Goal: Task Accomplishment & Management: Manage account settings

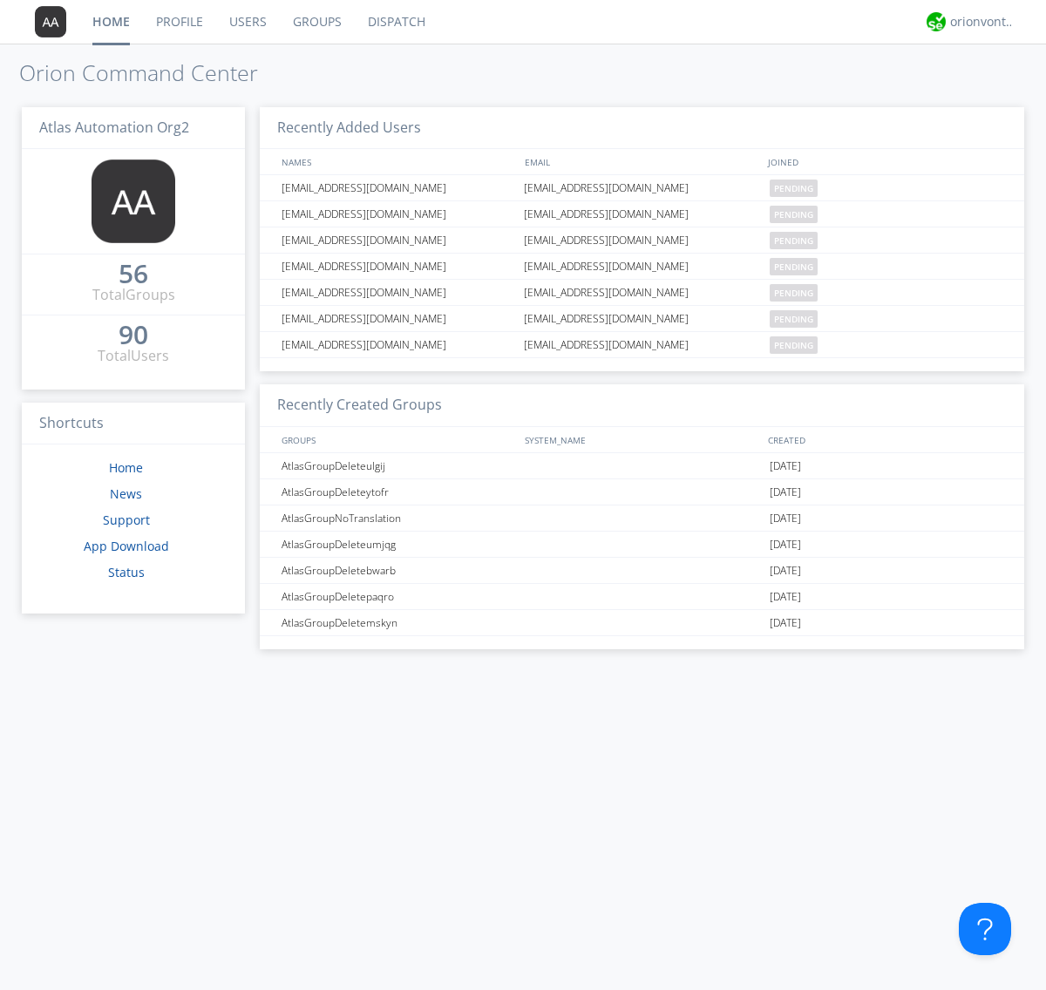
click at [247, 22] on link "Users" at bounding box center [248, 22] width 64 height 44
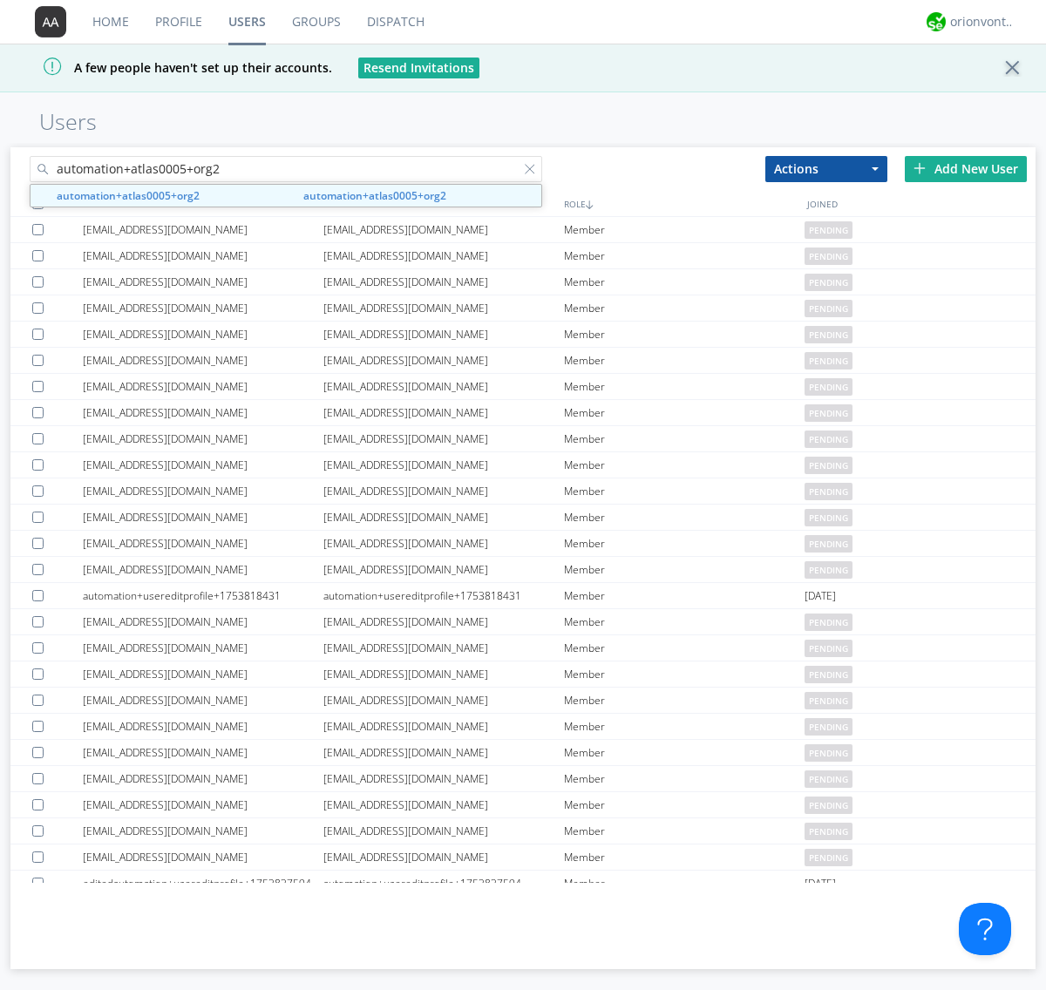
type input "automation+atlas0005+org2"
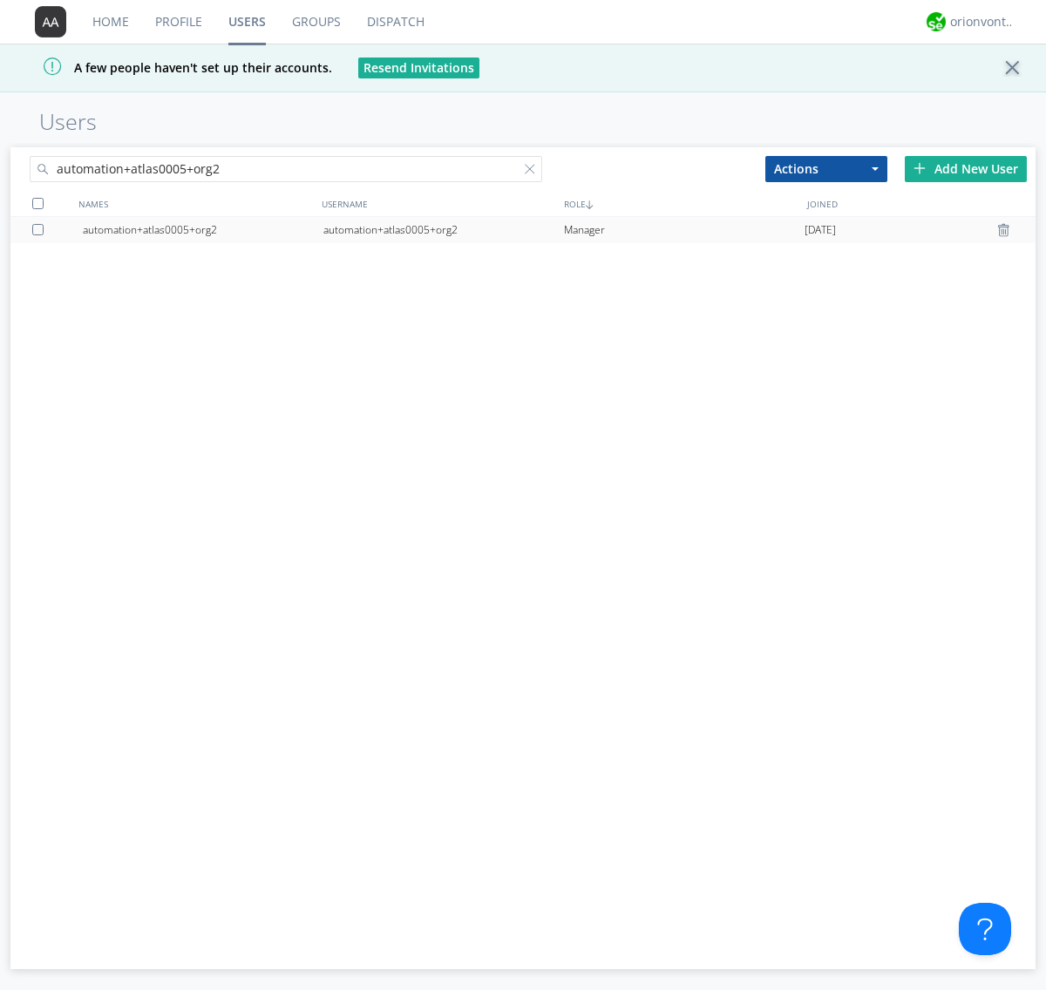
click at [443, 229] on div "automation+atlas0005+org2" at bounding box center [443, 230] width 241 height 26
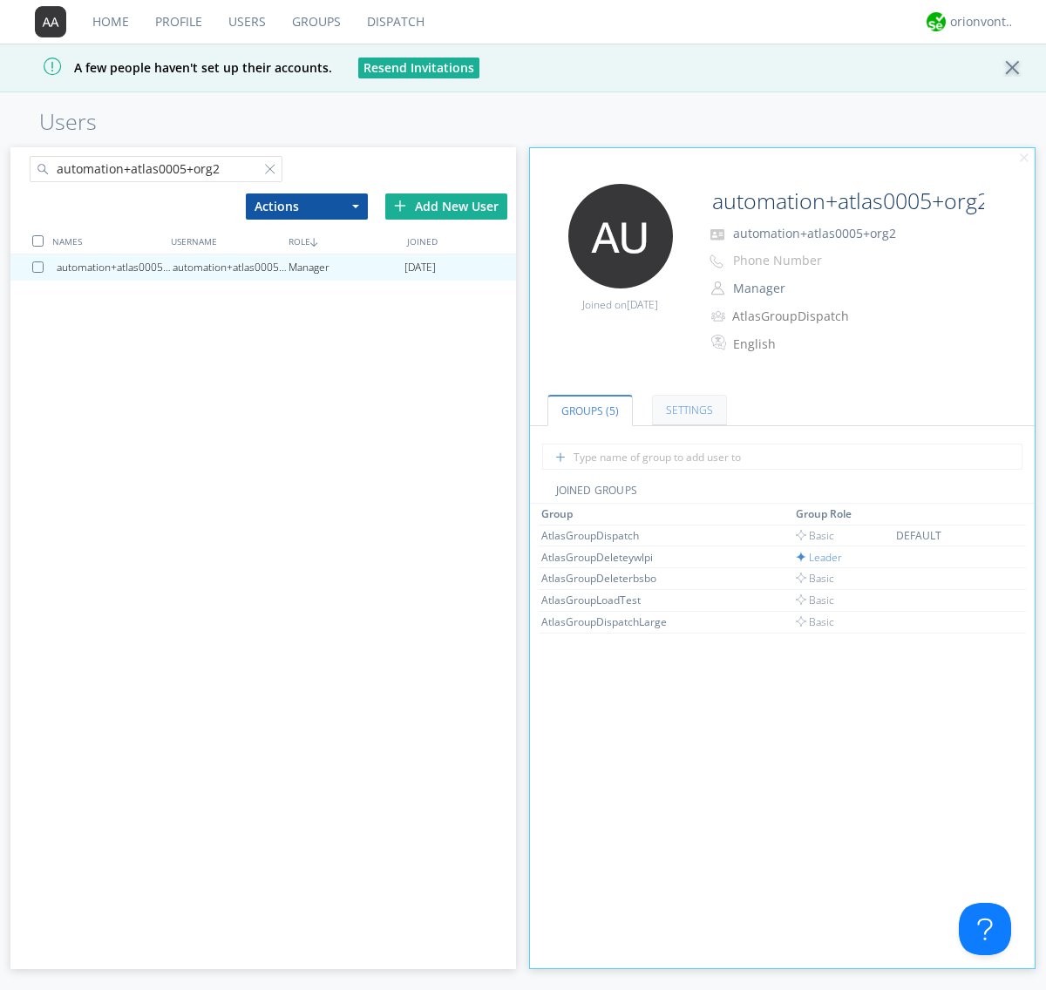
click at [687, 410] on link "Settings" at bounding box center [689, 410] width 75 height 30
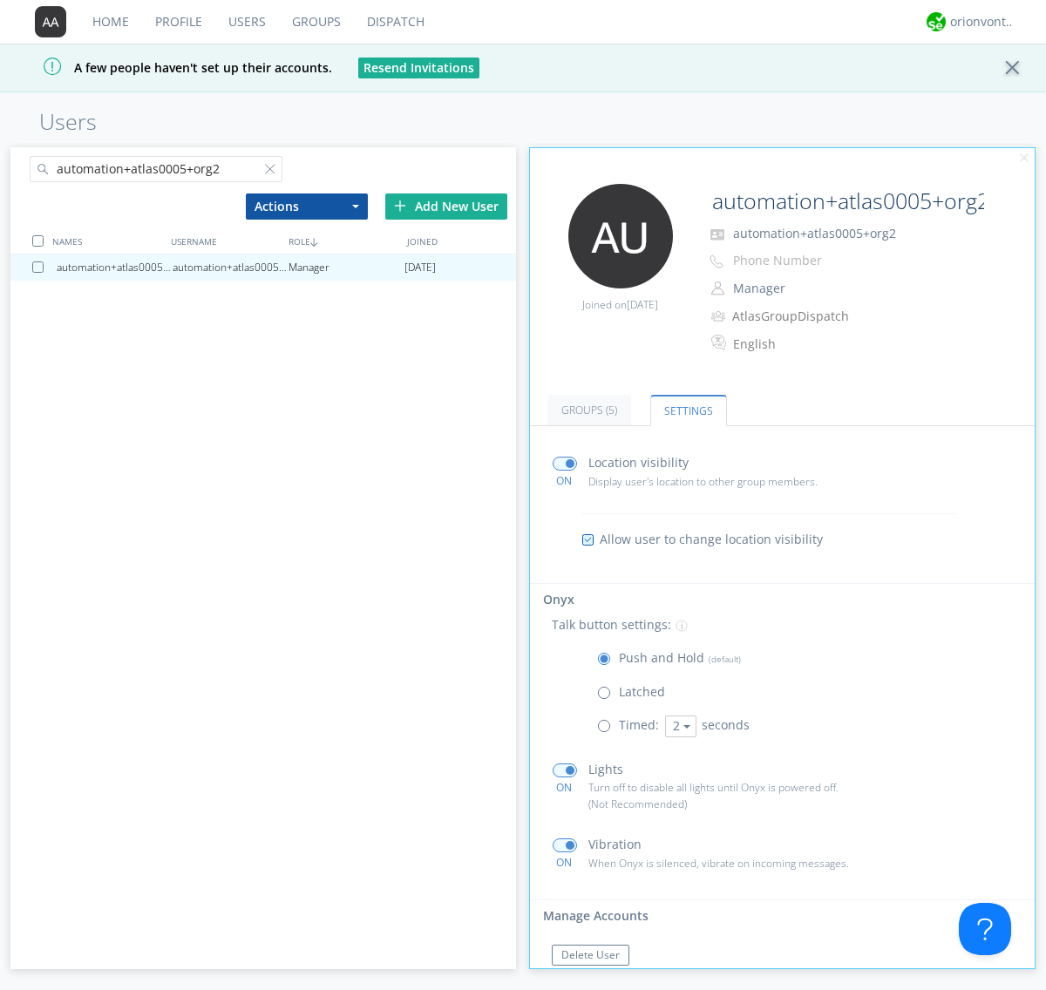
click at [607, 729] on span at bounding box center [608, 730] width 22 height 22
click at [0, 0] on input "radio" at bounding box center [0, 0] width 0 height 0
click at [678, 726] on button "2" at bounding box center [680, 726] width 31 height 22
click at [0, 0] on link "5" at bounding box center [0, 0] width 0 height 0
click at [678, 726] on button "5" at bounding box center [680, 726] width 31 height 22
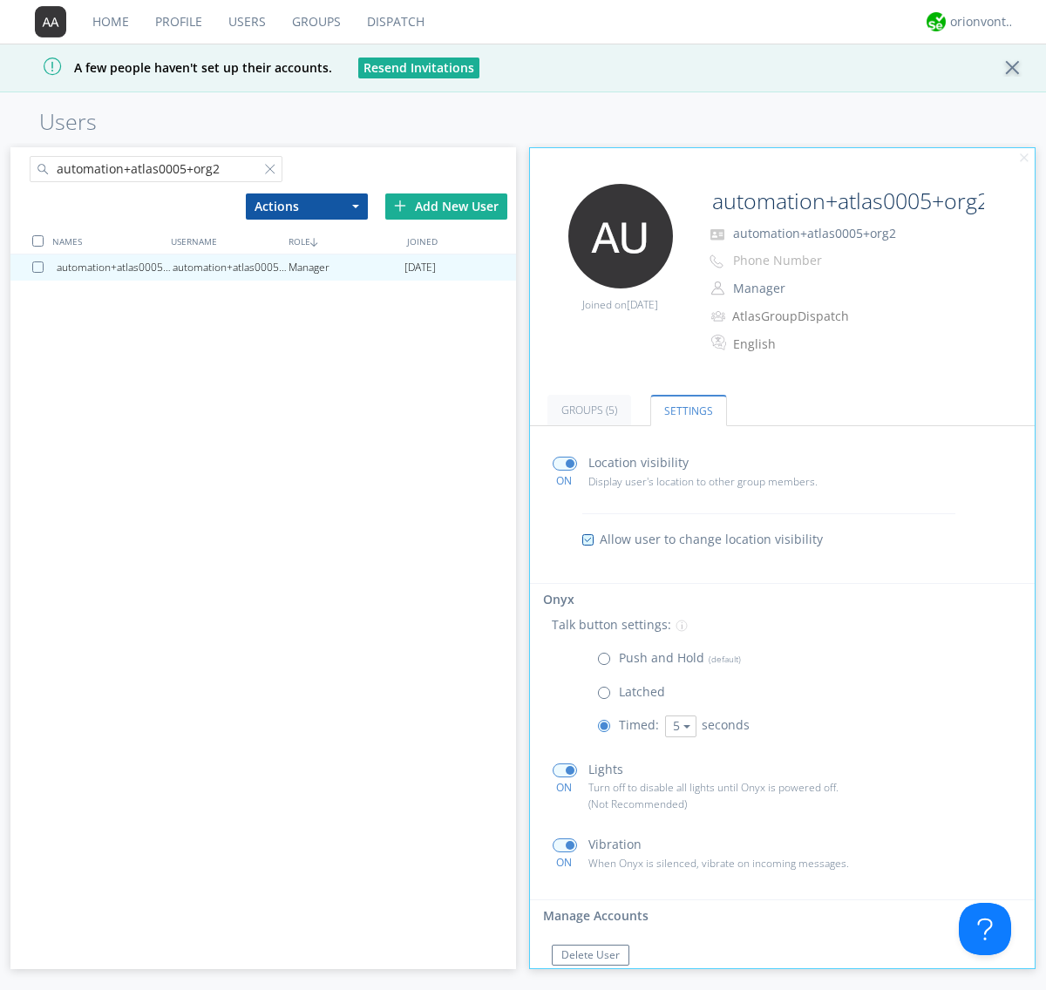
click at [0, 0] on link "3" at bounding box center [0, 0] width 0 height 0
click at [607, 662] on span at bounding box center [608, 663] width 22 height 22
click at [0, 0] on input "radio" at bounding box center [0, 0] width 0 height 0
